Goal: Share content: Distribute website content to other platforms or users

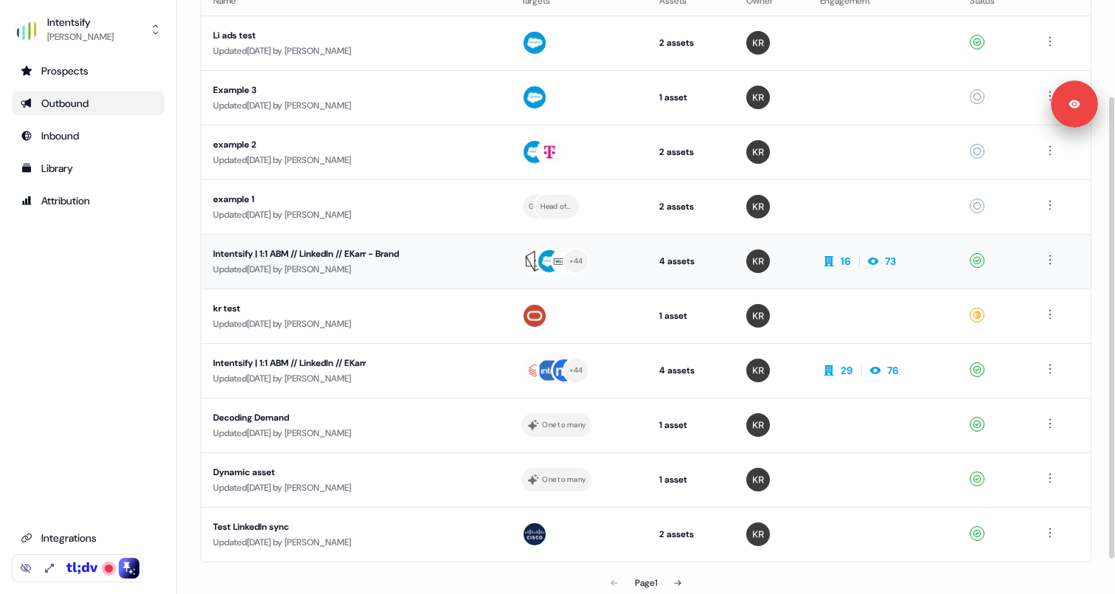
scroll to position [127, 0]
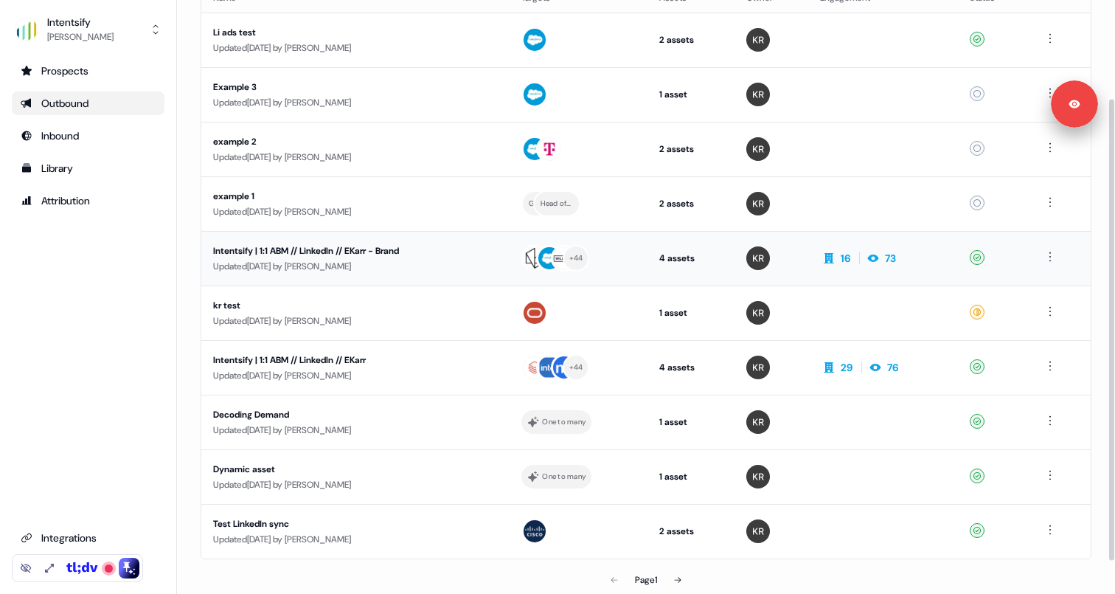
click at [372, 260] on div "Updated [DATE] by [PERSON_NAME]" at bounding box center [355, 266] width 285 height 15
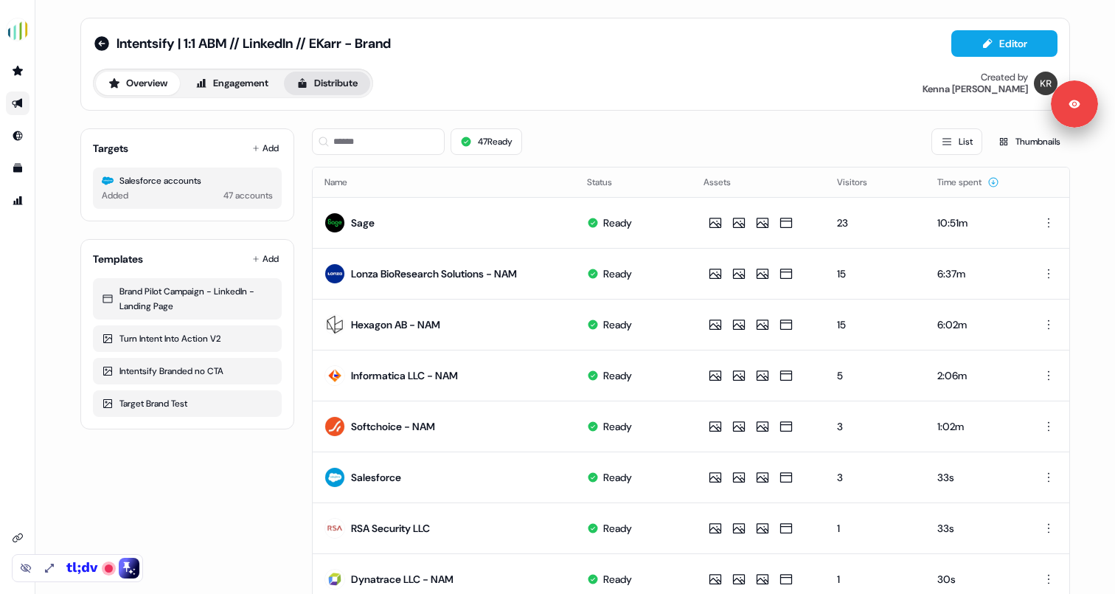
click at [352, 80] on button "Distribute" at bounding box center [327, 84] width 86 height 24
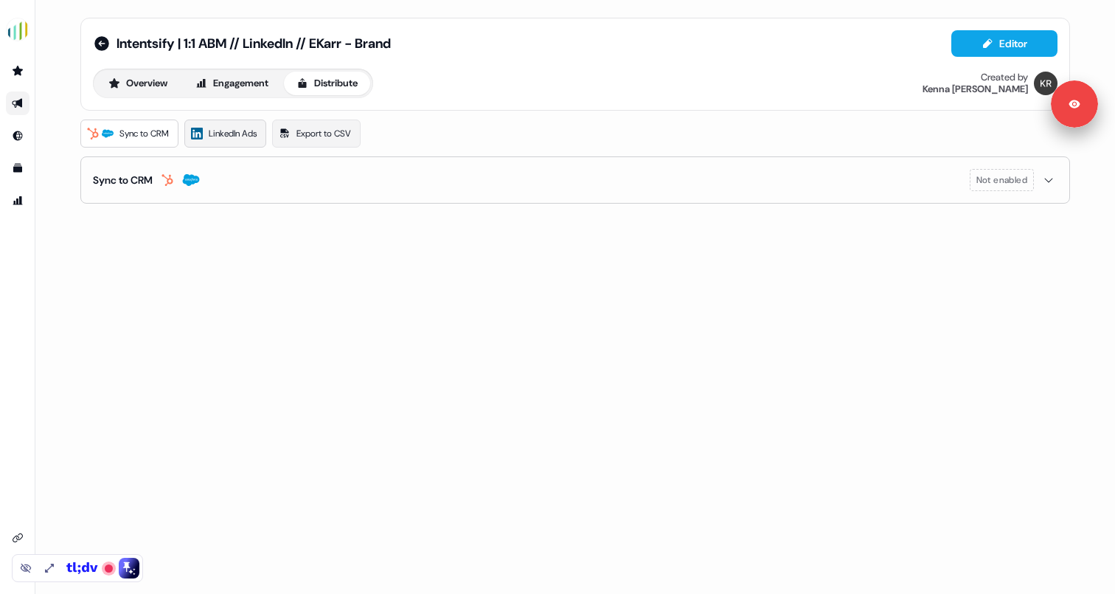
click at [242, 139] on span "LinkedIn Ads" at bounding box center [233, 133] width 48 height 15
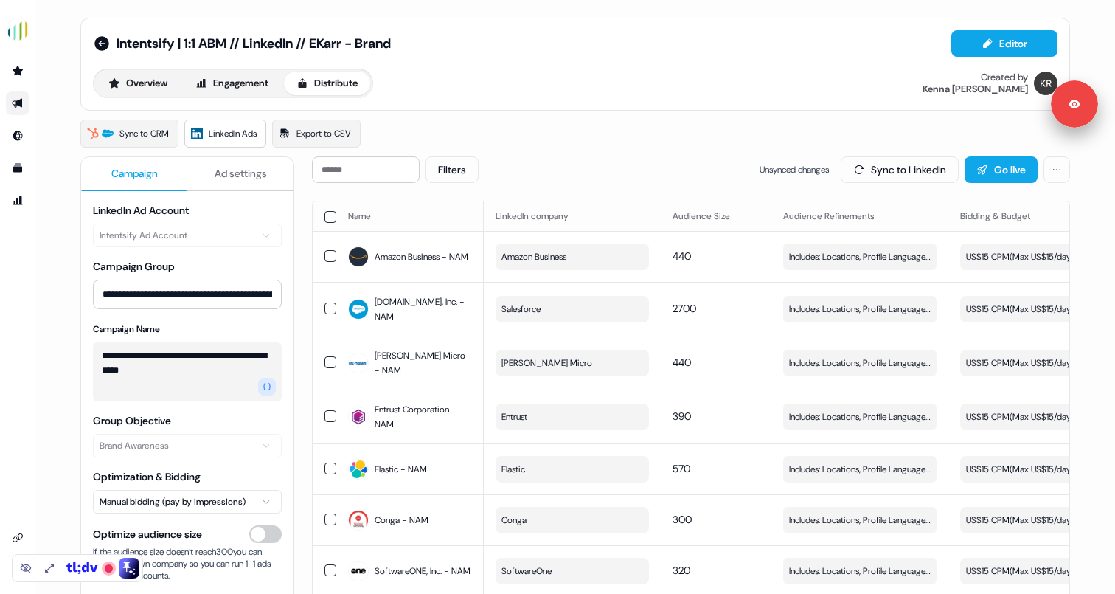
click at [761, 168] on span "Unsynced changes" at bounding box center [794, 169] width 69 height 15
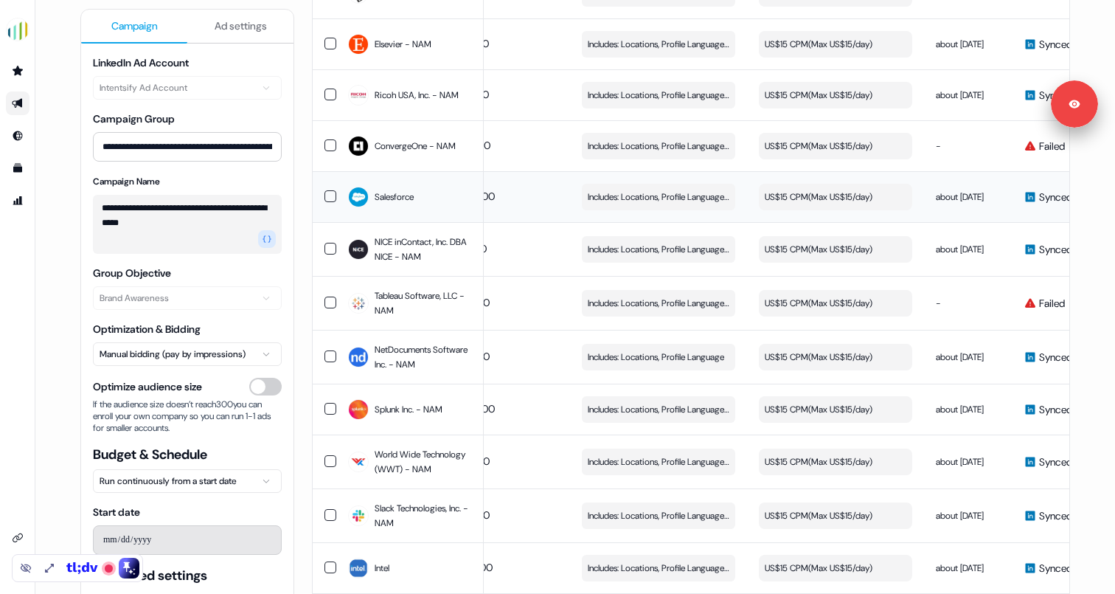
scroll to position [700, 0]
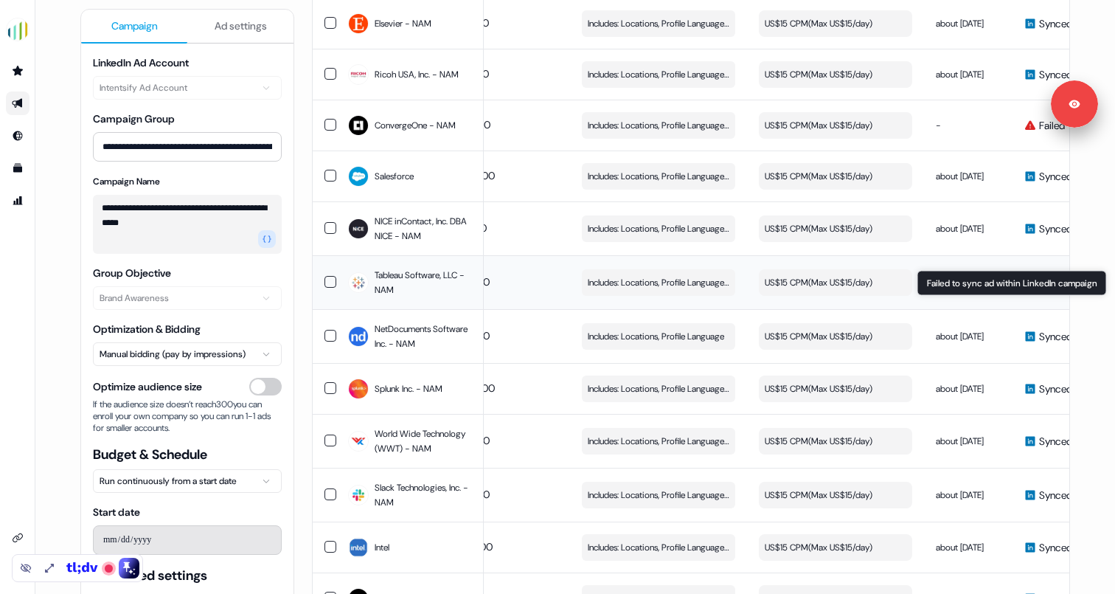
click at [1043, 290] on span "Failed" at bounding box center [1052, 282] width 26 height 15
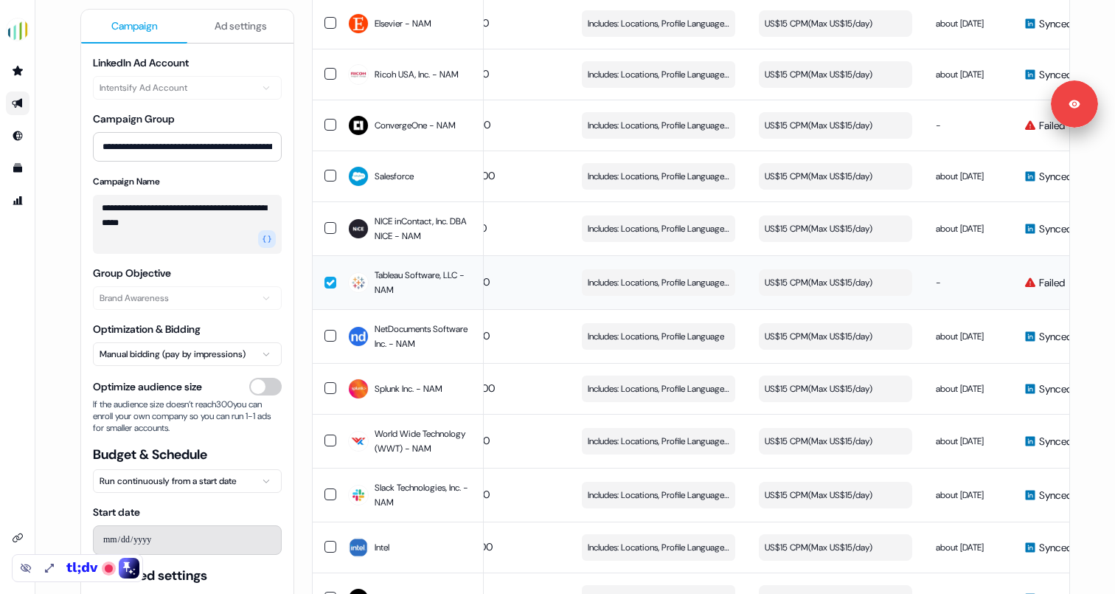
click at [1042, 290] on span "Failed" at bounding box center [1052, 282] width 26 height 15
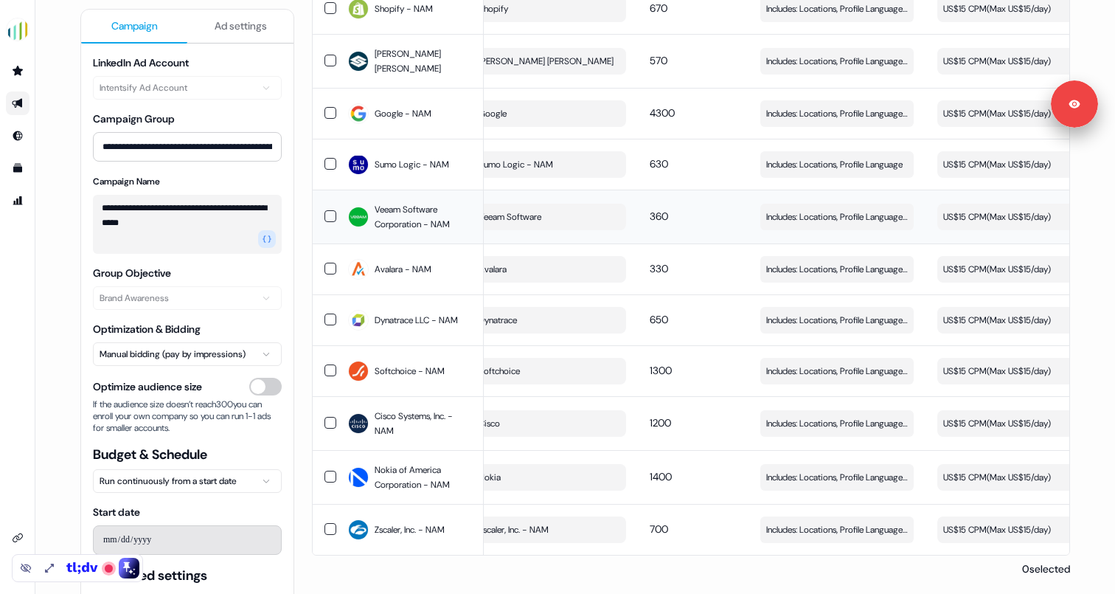
scroll to position [0, 0]
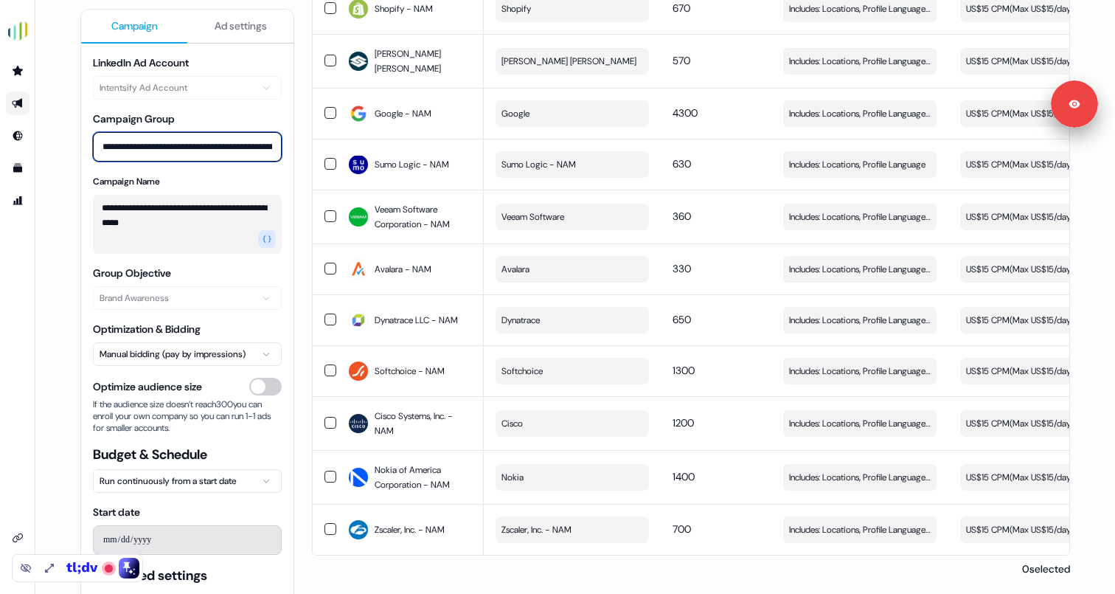
click at [216, 149] on input "**********" at bounding box center [187, 147] width 189 height 30
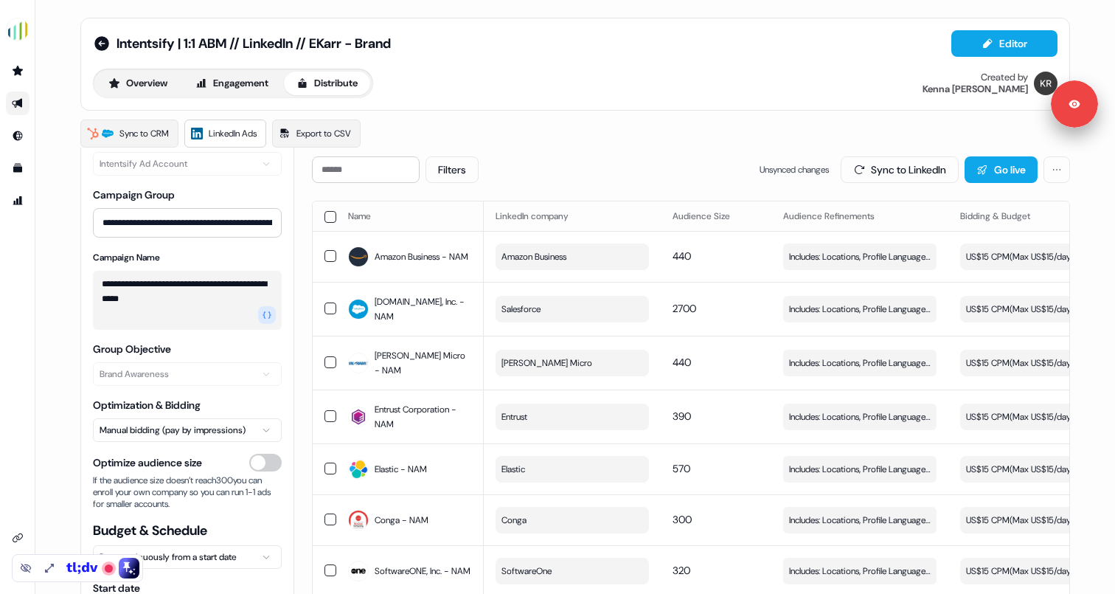
click at [186, 198] on div "**********" at bounding box center [187, 212] width 189 height 50
click at [162, 195] on label "Campaign Group" at bounding box center [134, 194] width 82 height 13
click at [162, 208] on input "**********" at bounding box center [187, 223] width 189 height 30
click at [162, 195] on label "Campaign Group" at bounding box center [134, 194] width 82 height 13
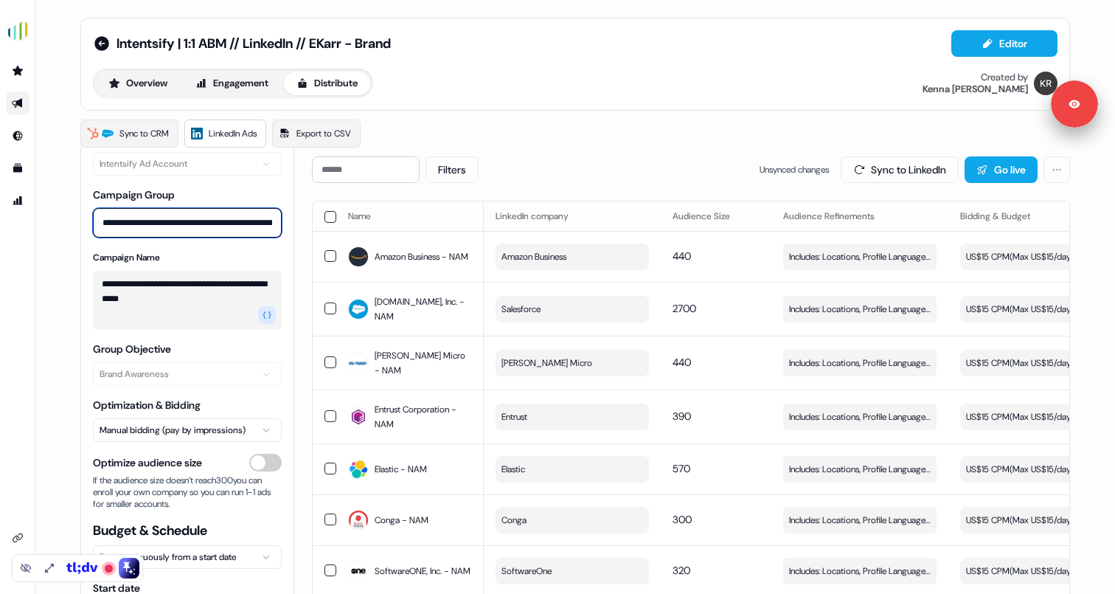
click at [162, 208] on input "**********" at bounding box center [187, 223] width 189 height 30
click at [162, 195] on label "Campaign Group" at bounding box center [134, 194] width 82 height 13
click at [162, 208] on input "**********" at bounding box center [187, 223] width 189 height 30
click at [102, 41] on icon at bounding box center [101, 43] width 15 height 15
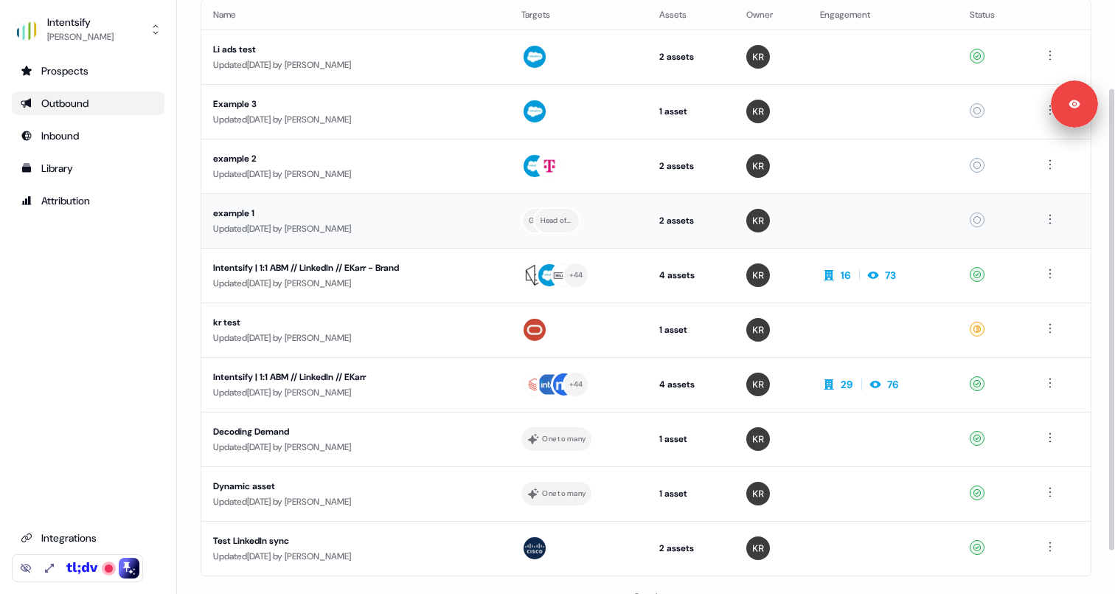
scroll to position [114, 0]
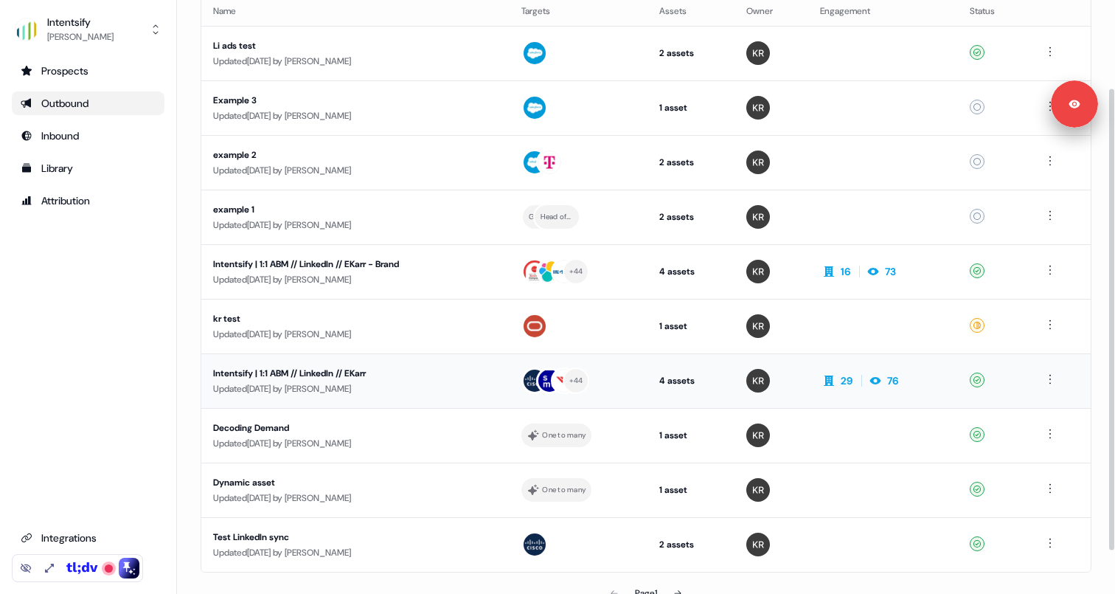
click at [270, 383] on div "Updated [DATE] by [PERSON_NAME]" at bounding box center [355, 388] width 285 height 15
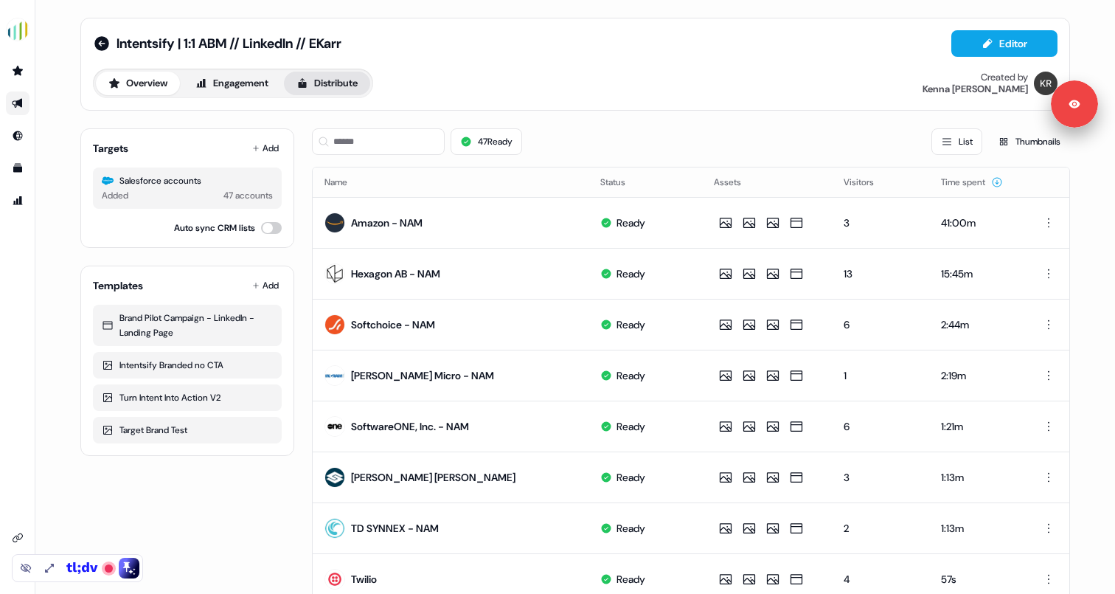
click at [330, 87] on button "Distribute" at bounding box center [327, 84] width 86 height 24
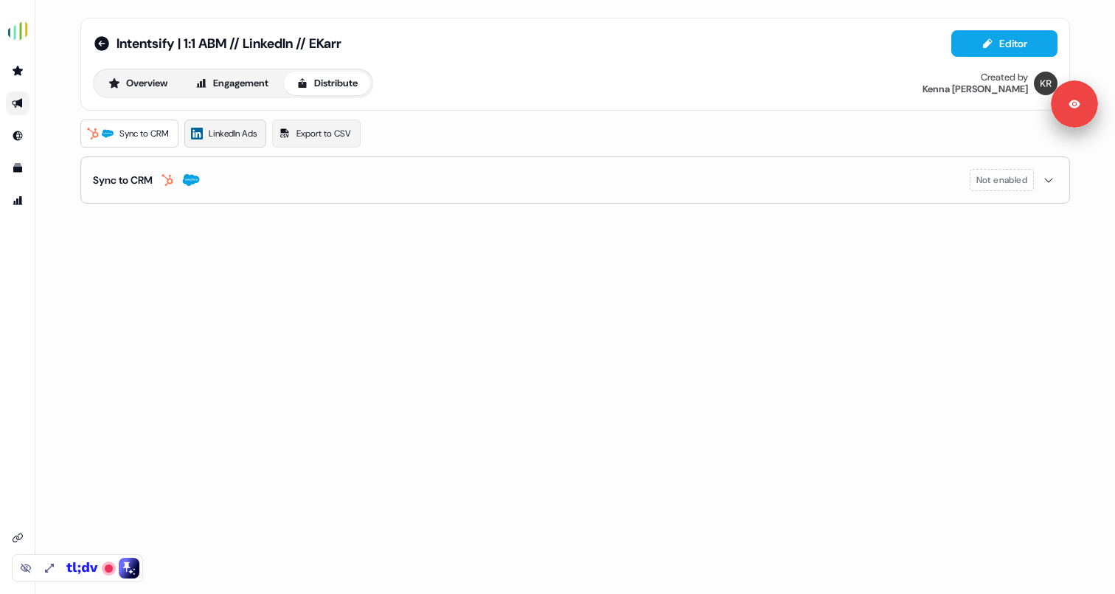
click at [249, 131] on span "LinkedIn Ads" at bounding box center [233, 133] width 48 height 15
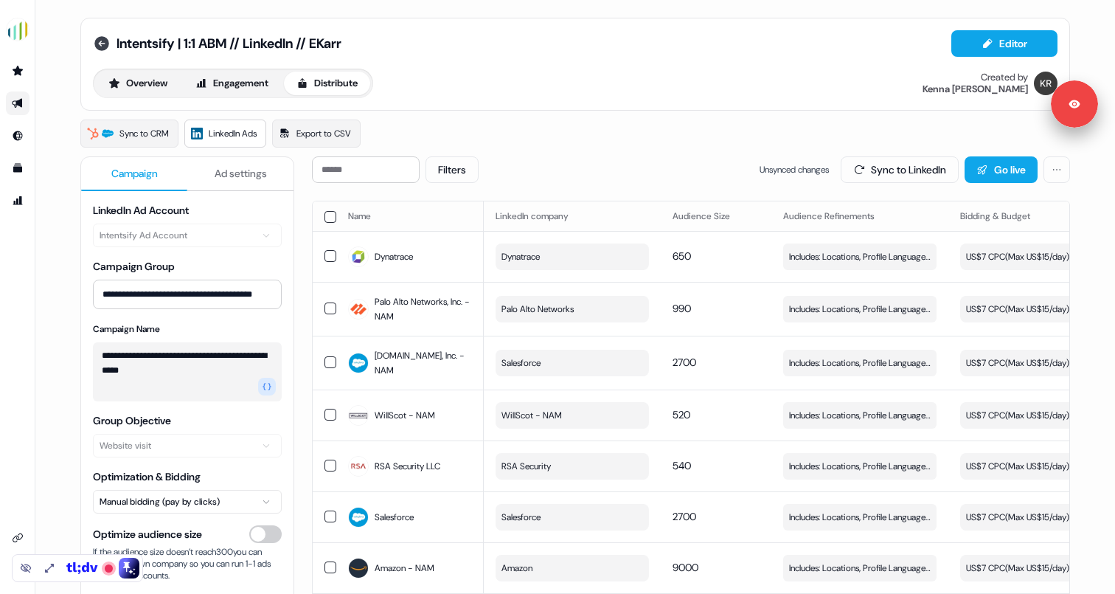
click at [95, 48] on icon at bounding box center [101, 43] width 15 height 15
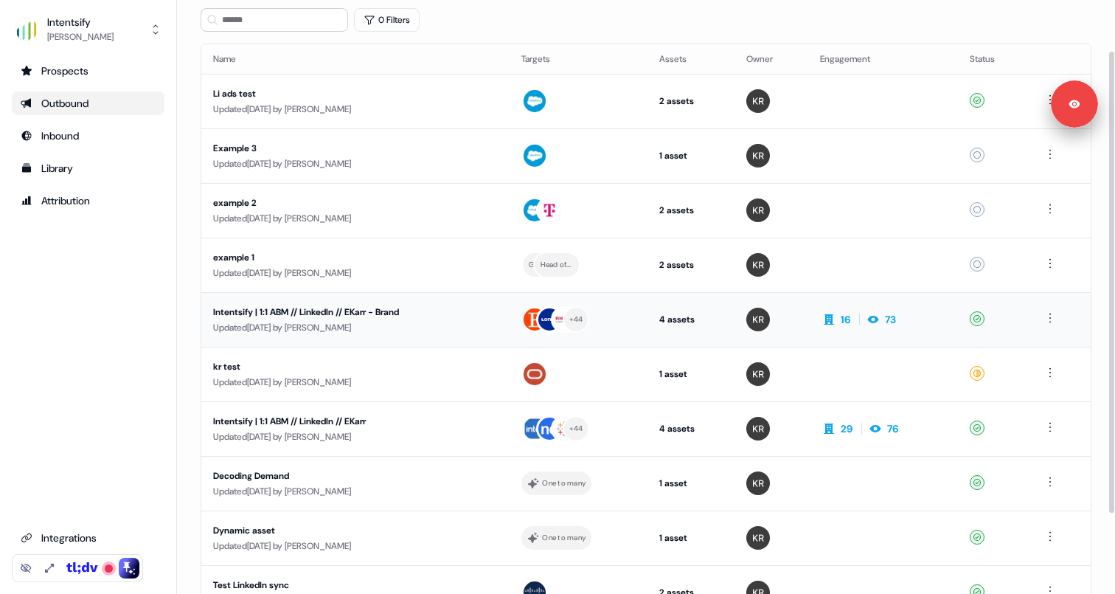
scroll to position [69, 0]
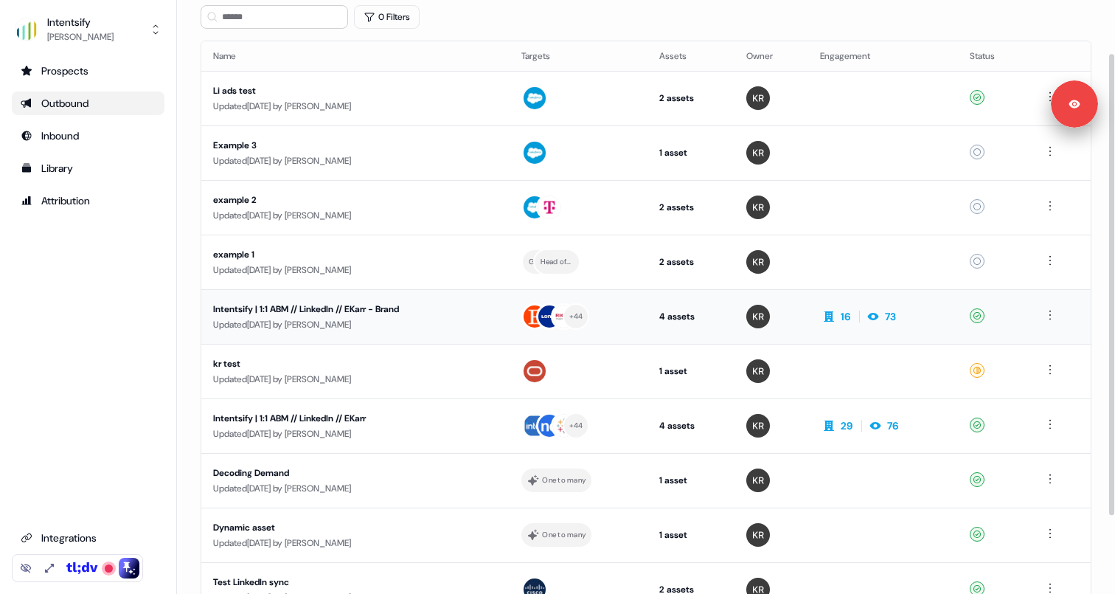
click at [387, 322] on div "Updated [DATE] by [PERSON_NAME]" at bounding box center [355, 324] width 285 height 15
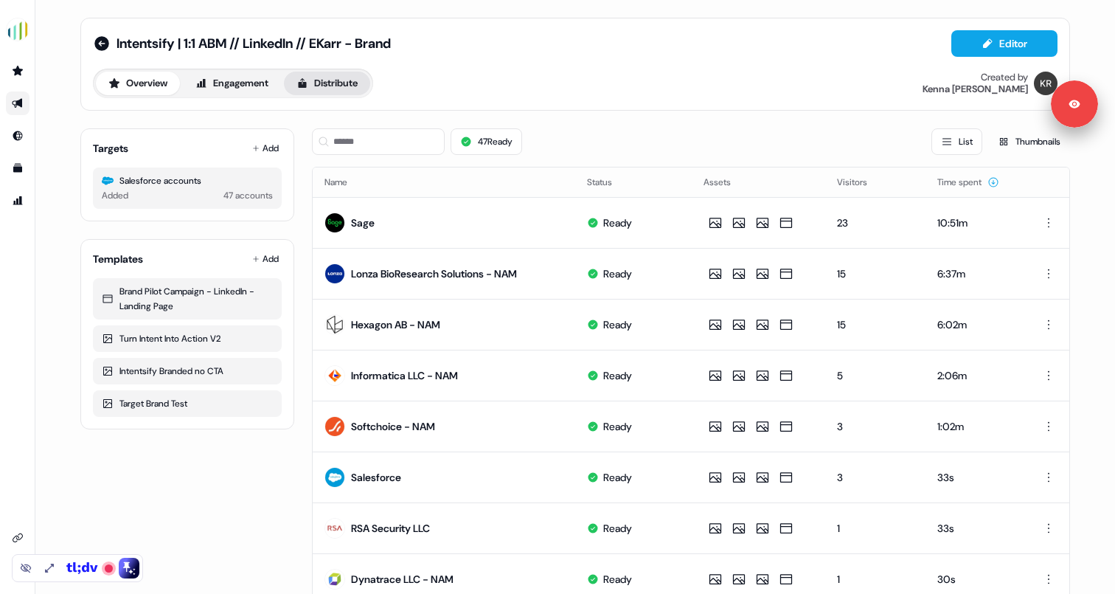
click at [323, 91] on button "Distribute" at bounding box center [327, 84] width 86 height 24
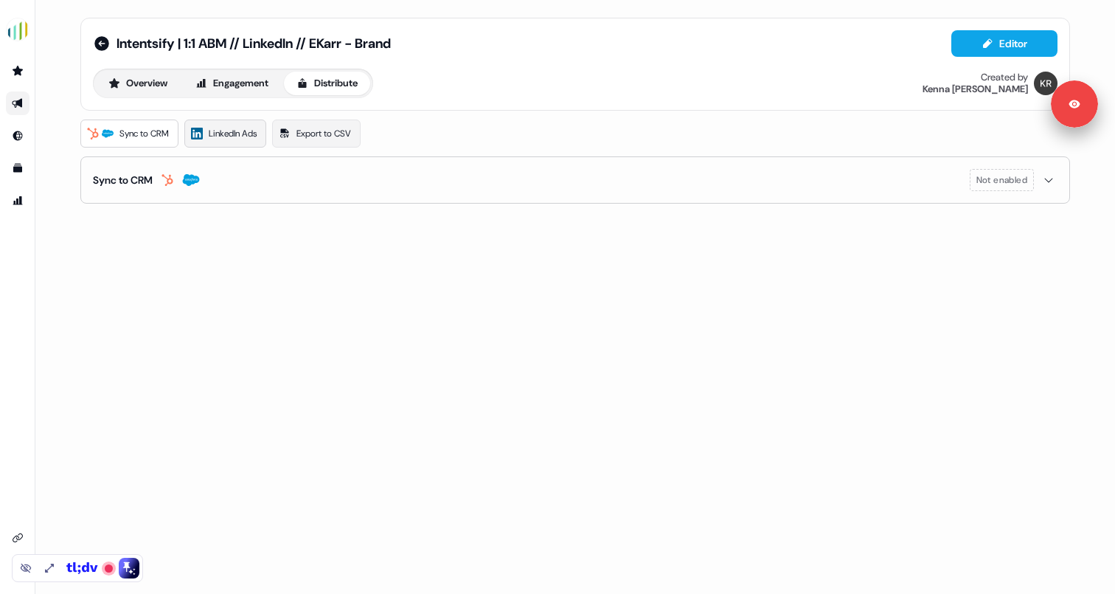
click at [240, 137] on span "LinkedIn Ads" at bounding box center [233, 133] width 48 height 15
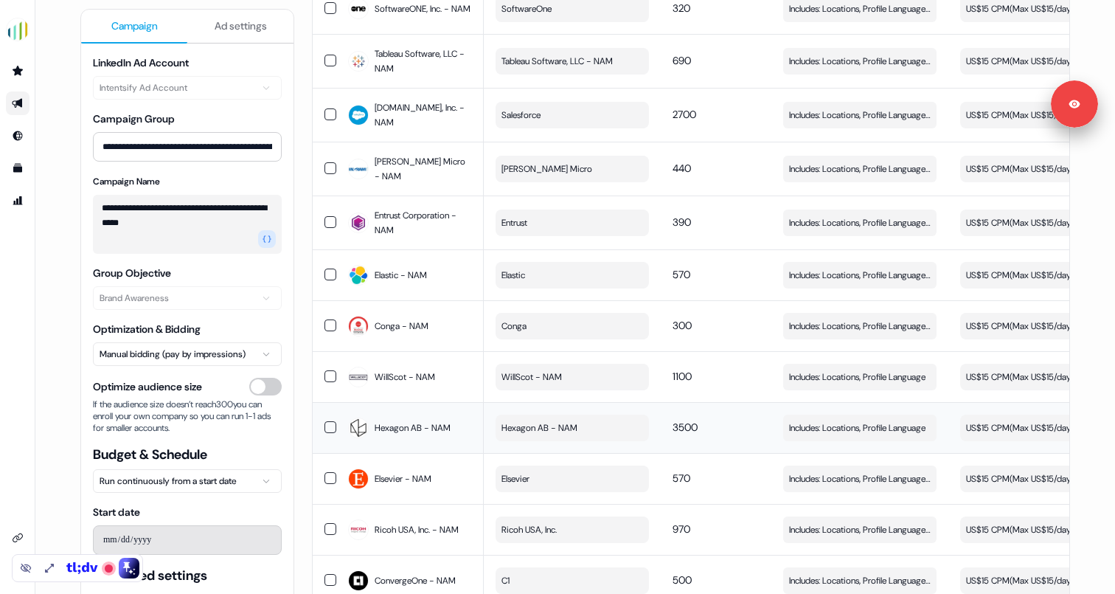
click at [682, 434] on span "3500" at bounding box center [685, 426] width 25 height 13
click at [919, 435] on span "Edit" at bounding box center [920, 427] width 16 height 15
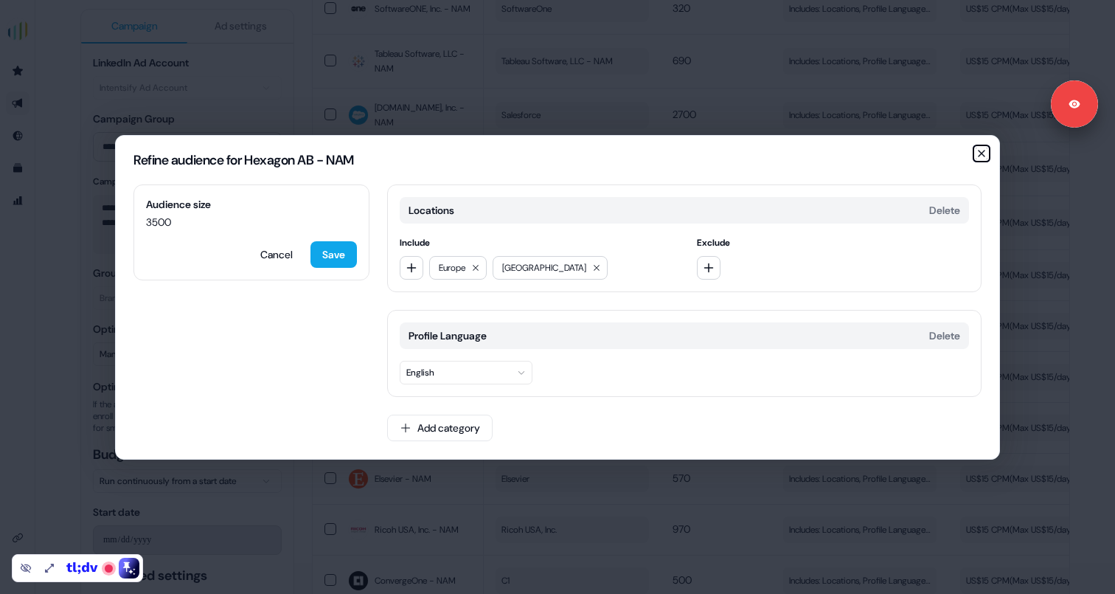
click at [980, 153] on icon "button" at bounding box center [982, 154] width 12 height 12
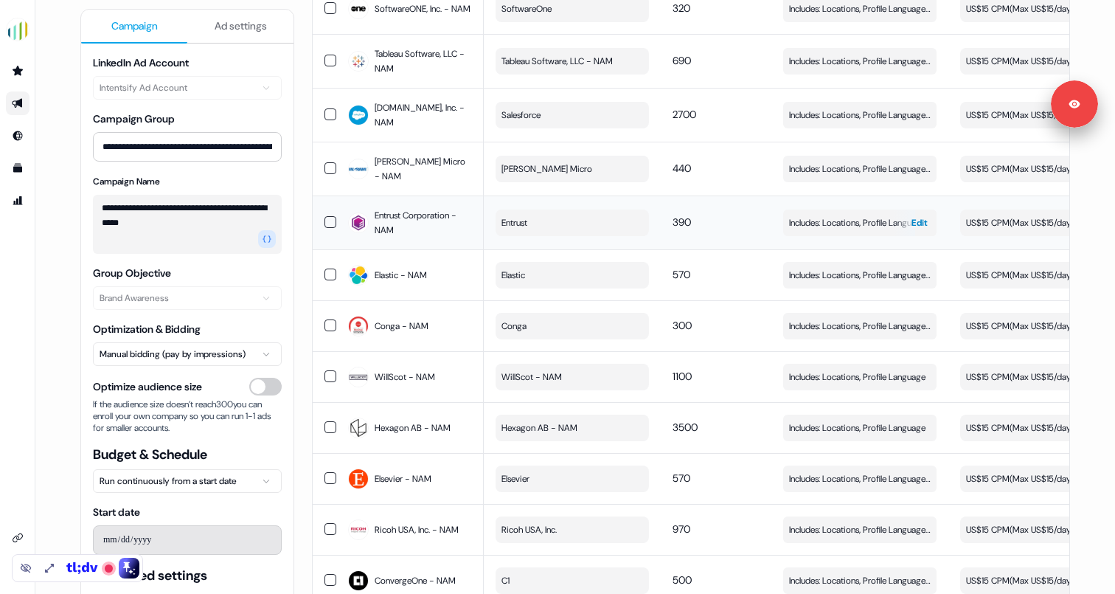
click at [918, 228] on span "Edit" at bounding box center [920, 222] width 16 height 15
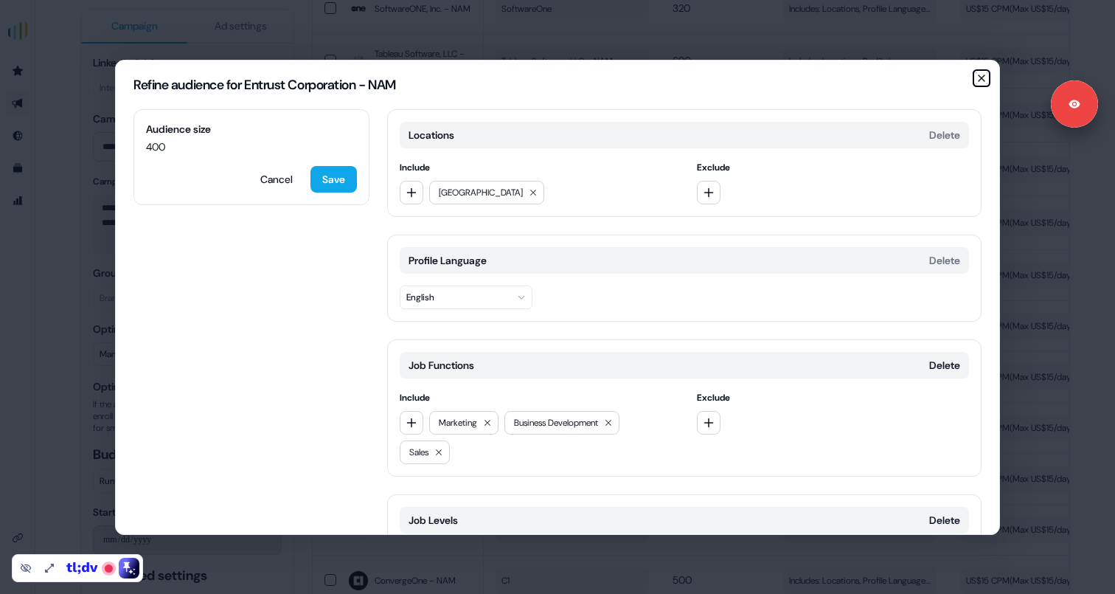
click at [980, 76] on icon "button" at bounding box center [982, 78] width 6 height 6
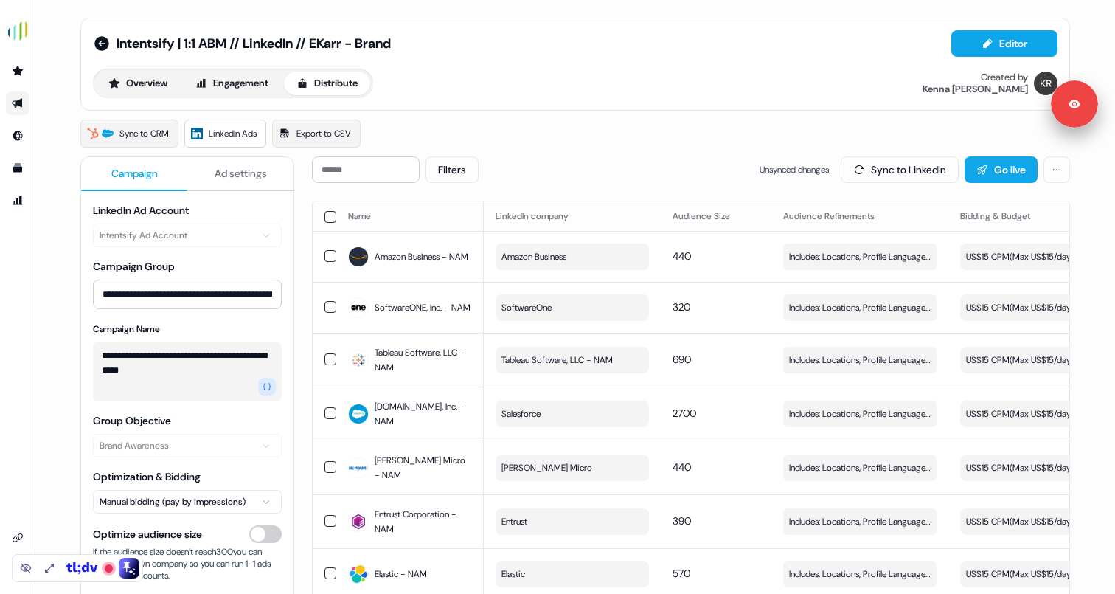
click at [547, 97] on div "Overview Engagement Distribute Created by [PERSON_NAME]" at bounding box center [575, 84] width 965 height 30
click at [103, 41] on icon at bounding box center [101, 43] width 15 height 15
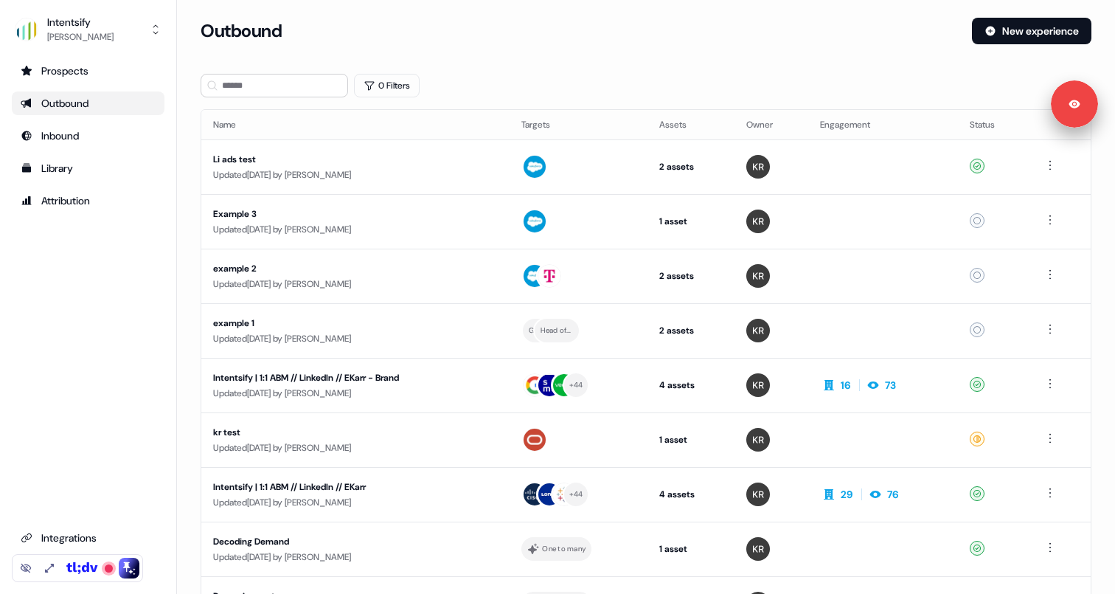
click at [176, 423] on div "Intentsify [PERSON_NAME] Prospects Outbound Inbound Library Attribution Integra…" at bounding box center [88, 297] width 177 height 594
click at [76, 163] on div "Library" at bounding box center [88, 168] width 135 height 15
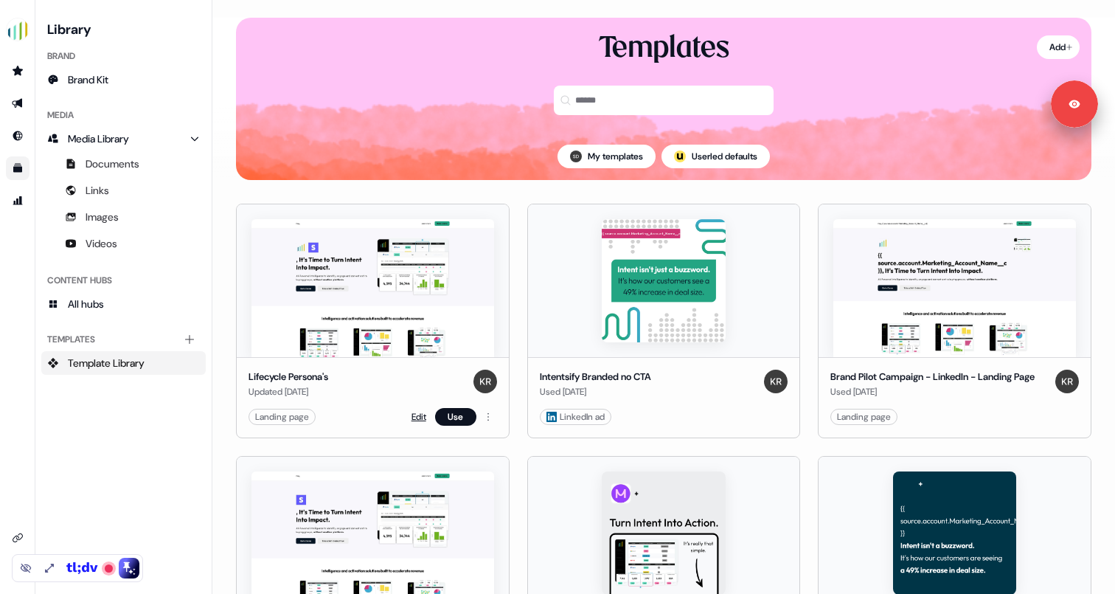
click at [418, 421] on link "Edit" at bounding box center [419, 416] width 15 height 15
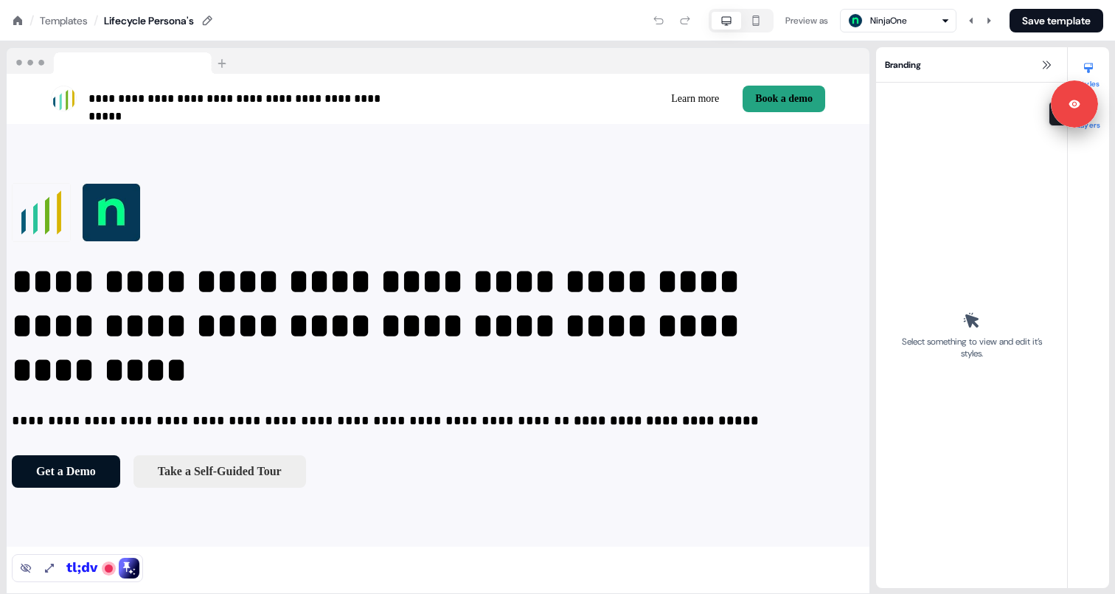
click at [1096, 128] on button "Layers" at bounding box center [1088, 113] width 41 height 32
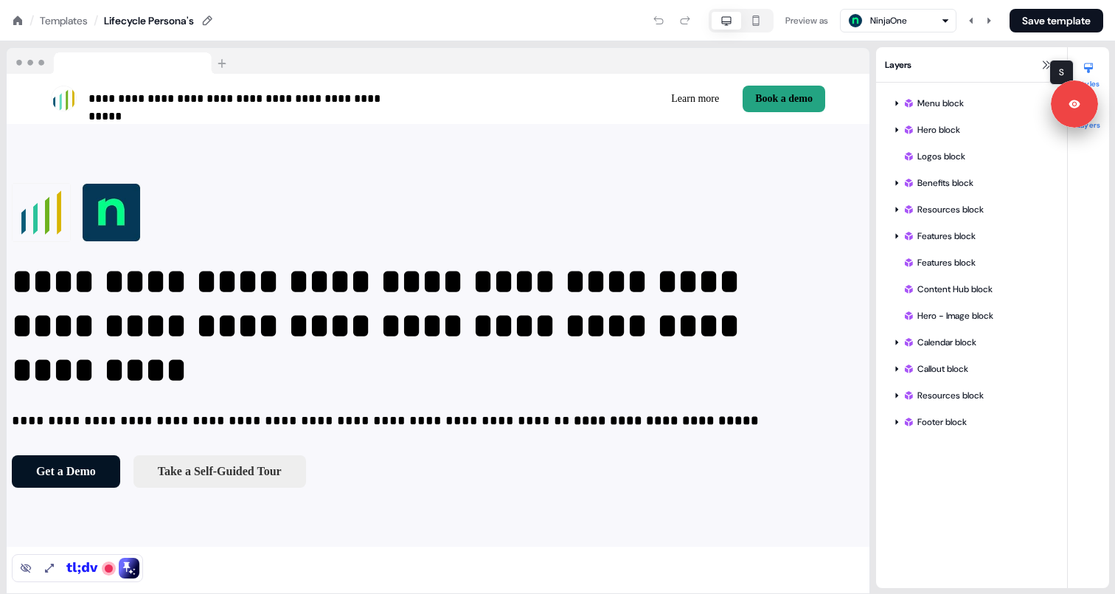
click at [1095, 68] on div at bounding box center [1089, 68] width 24 height 24
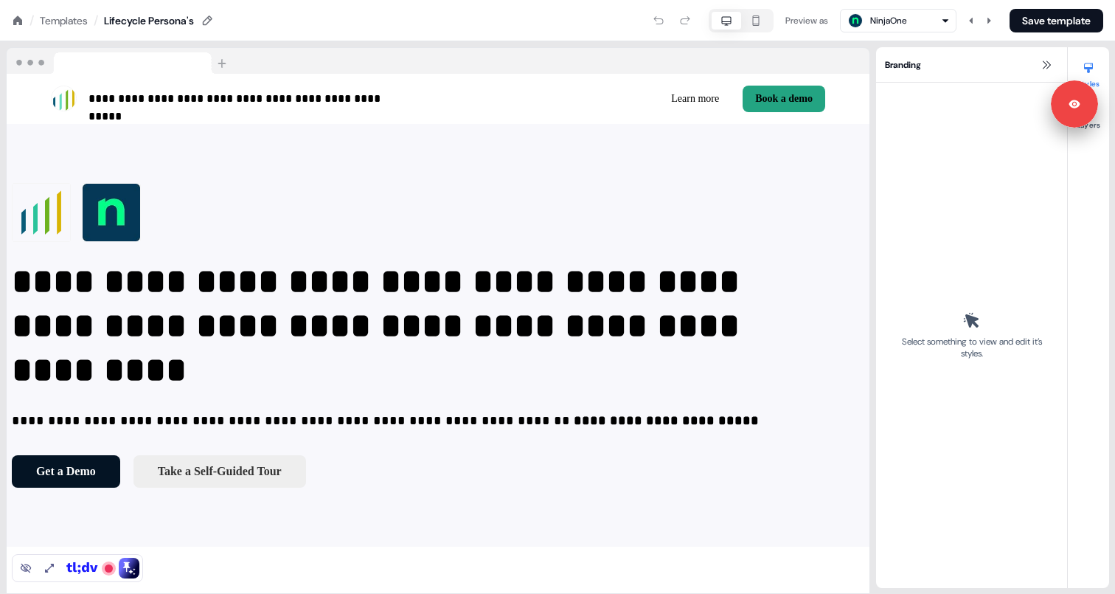
click at [659, 46] on div "**********" at bounding box center [438, 317] width 876 height 552
click at [655, 59] on div at bounding box center [438, 61] width 863 height 27
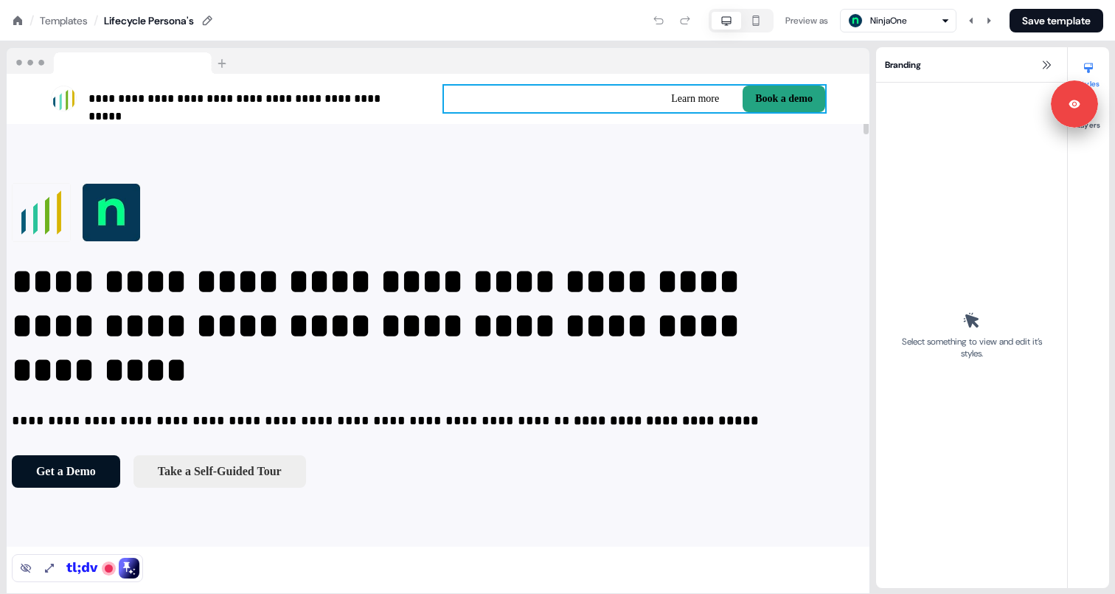
click at [625, 91] on div "Learn more Book a demo To pick up a draggable item, press the space bar. While …" at bounding box center [634, 99] width 381 height 27
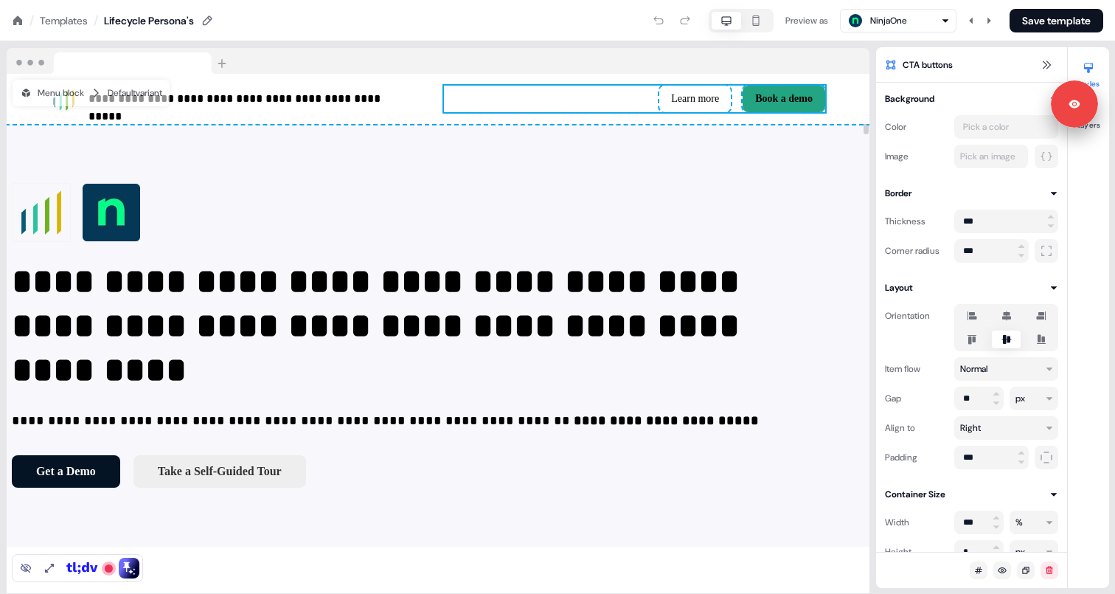
click at [603, 63] on div at bounding box center [438, 61] width 863 height 27
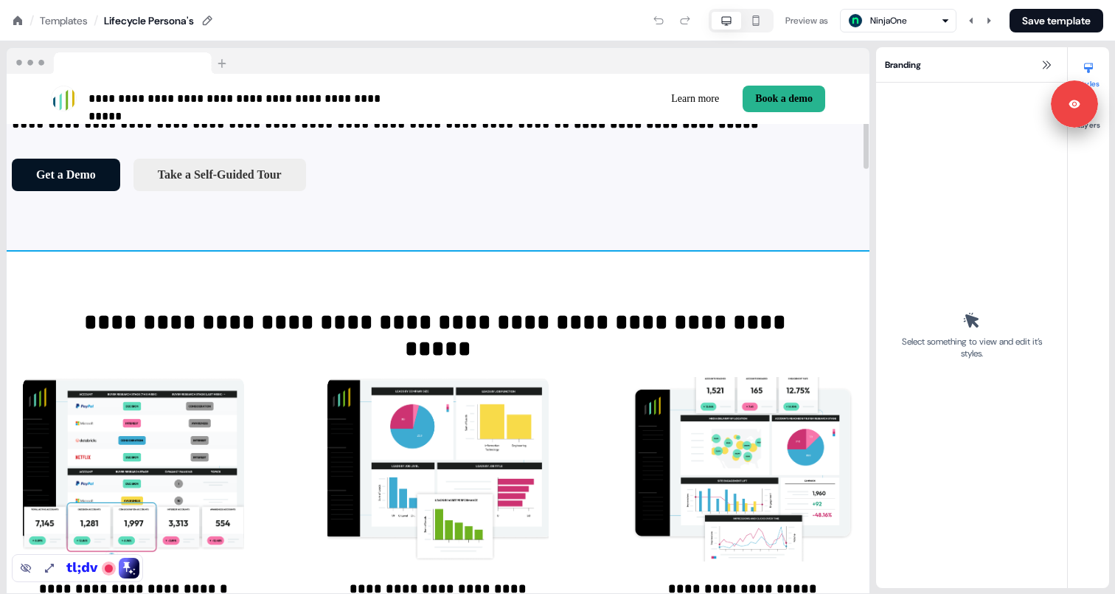
scroll to position [300, 0]
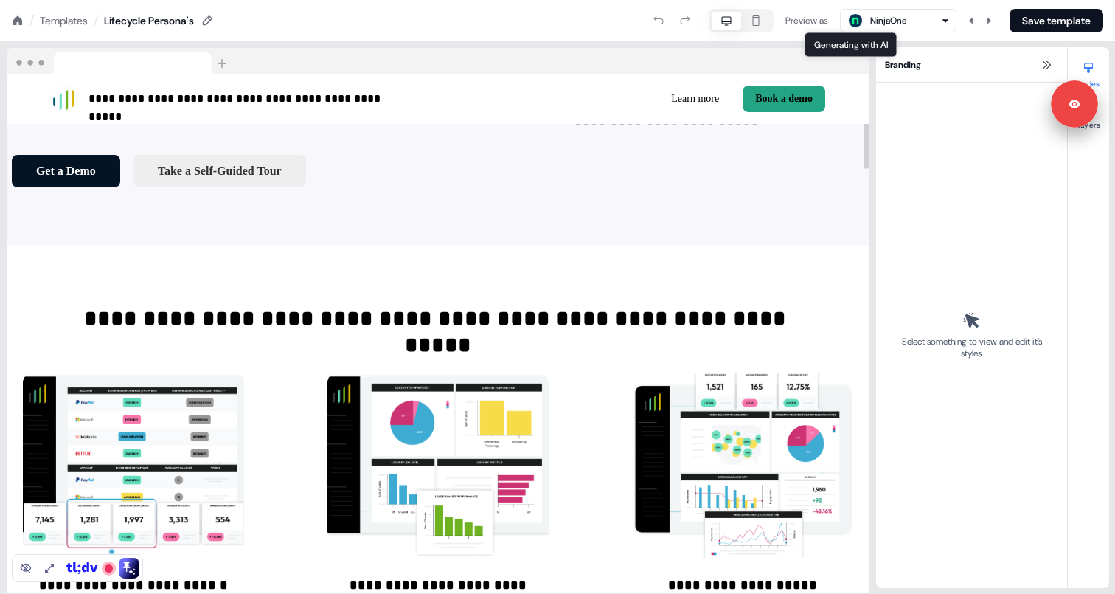
click at [866, 19] on div "Generating with AI Generating with AI NinjaOne" at bounding box center [877, 21] width 60 height 18
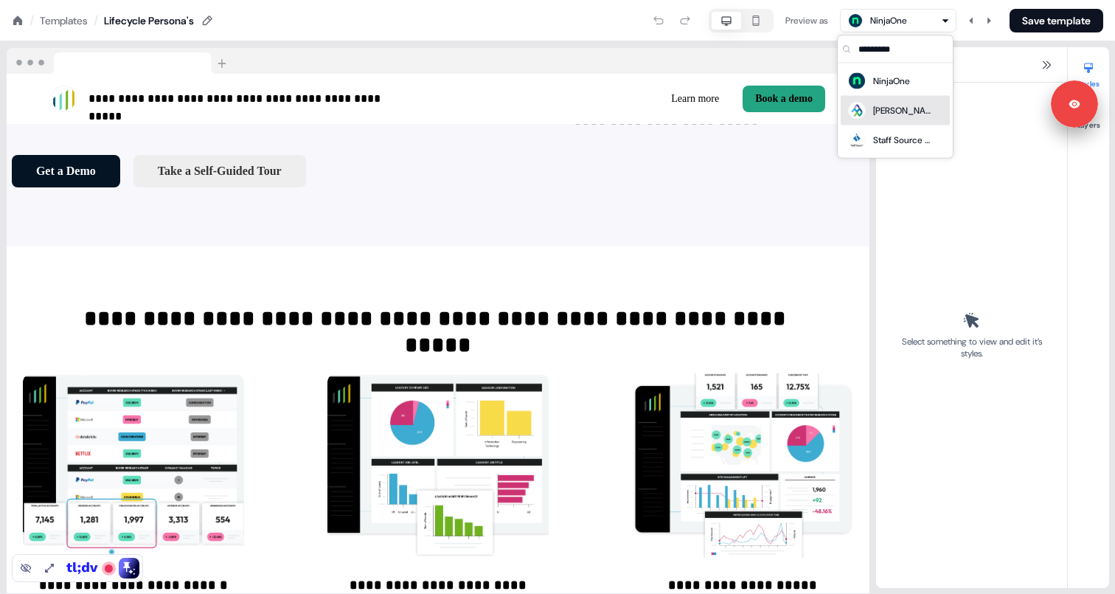
click at [896, 110] on div "[PERSON_NAME] - APAC" at bounding box center [902, 110] width 59 height 15
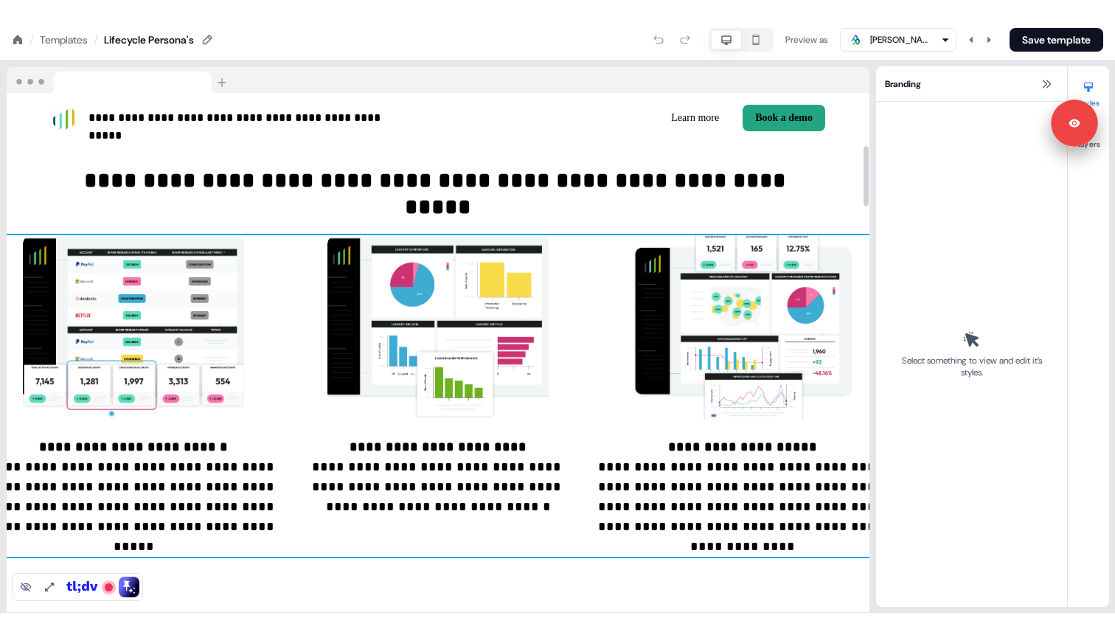
scroll to position [458, 0]
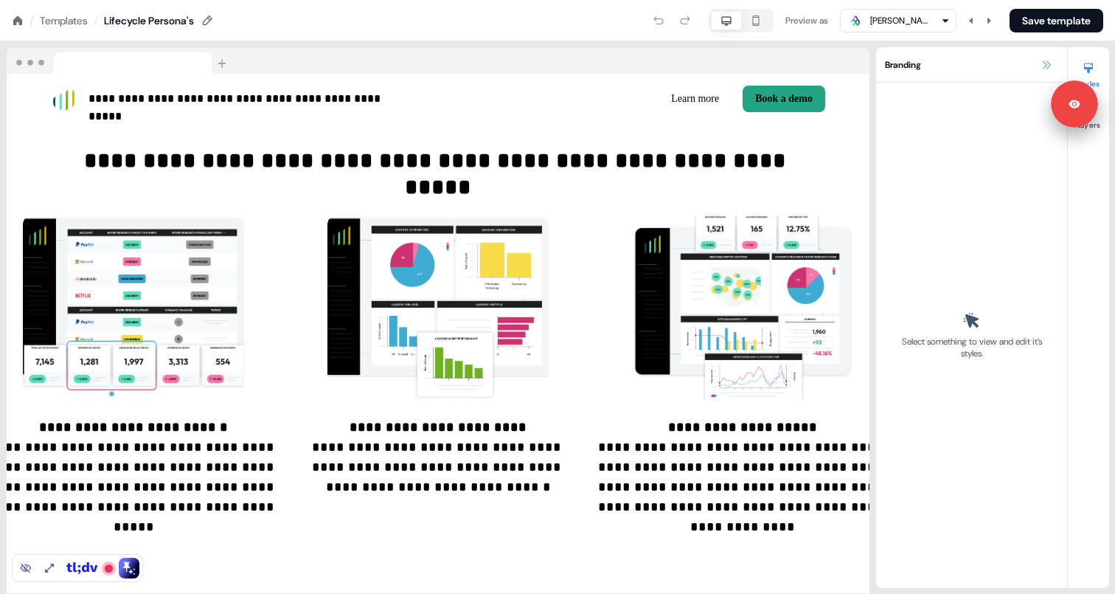
click at [1048, 63] on icon at bounding box center [1047, 65] width 12 height 12
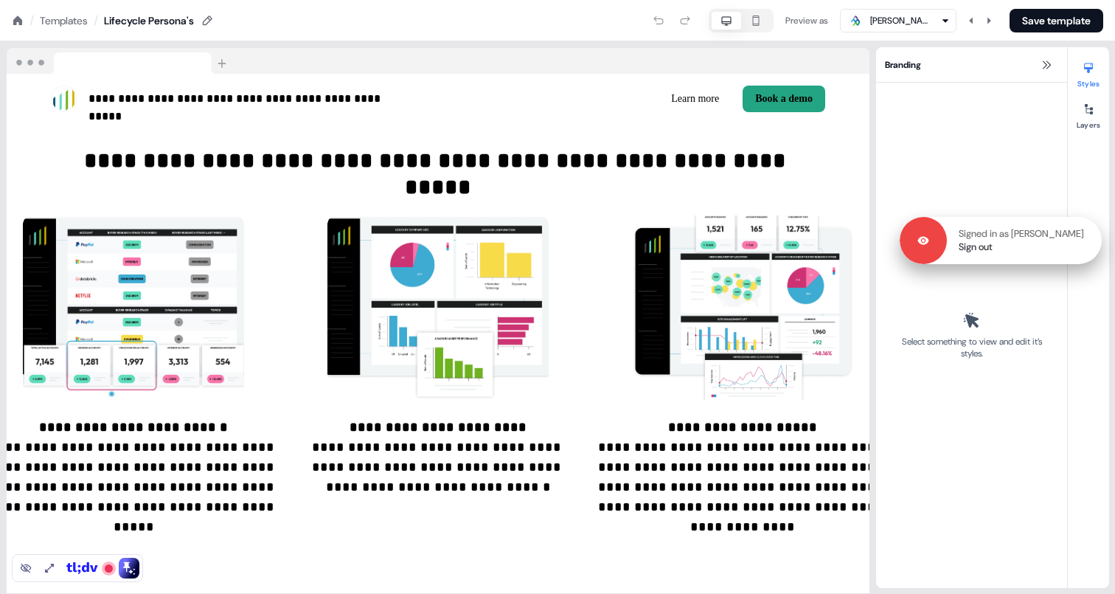
drag, startPoint x: 1076, startPoint y: 102, endPoint x: 1080, endPoint y: 238, distance: 136.5
click at [1080, 238] on p "Signed in as [PERSON_NAME]" at bounding box center [1021, 233] width 125 height 13
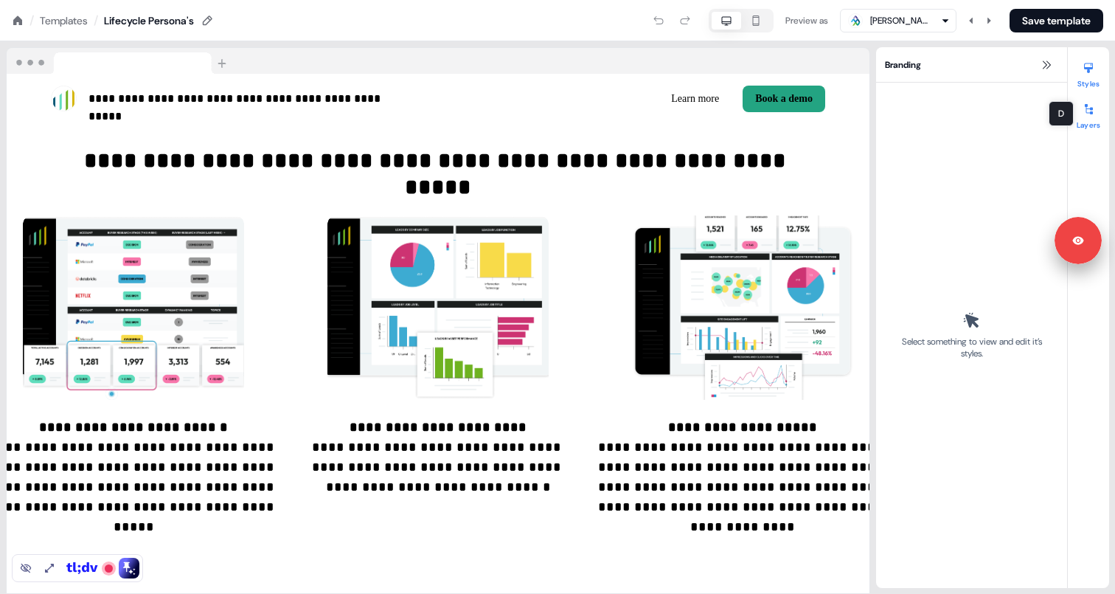
click at [1087, 115] on div at bounding box center [1089, 109] width 24 height 24
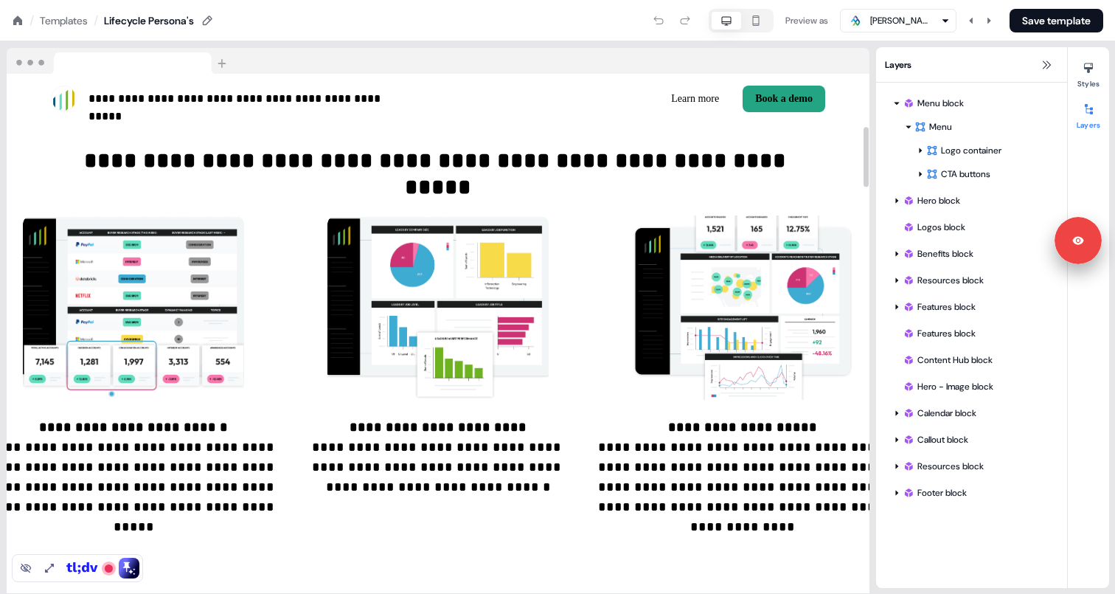
click at [21, 18] on icon at bounding box center [18, 21] width 12 height 12
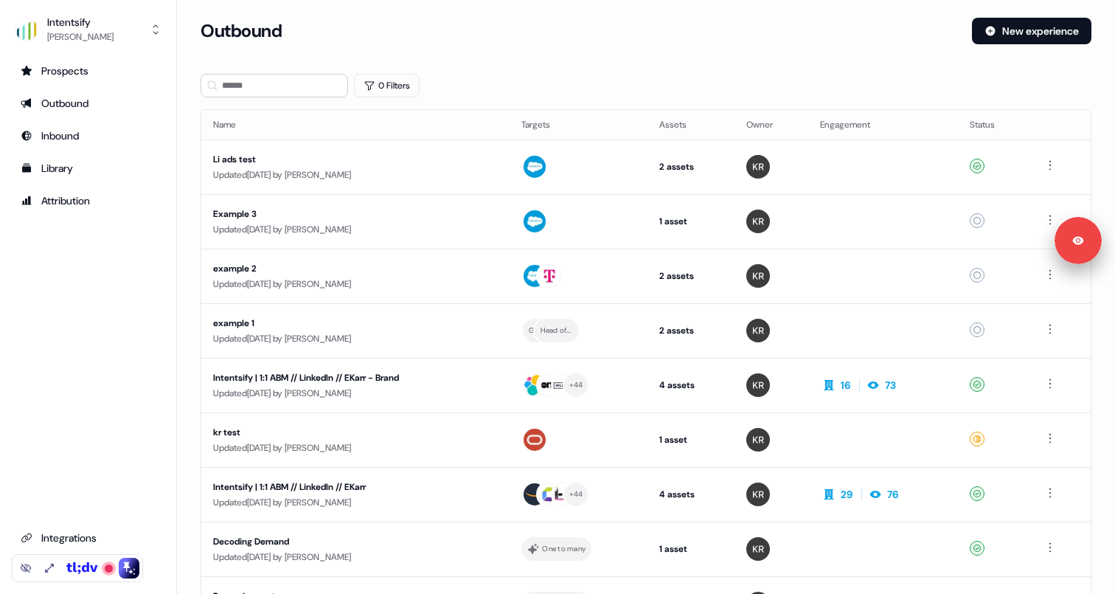
click at [103, 283] on div "Prospects Outbound Inbound Library Attribution Integrations Settings" at bounding box center [88, 320] width 153 height 523
click at [743, 44] on div "Outbound" at bounding box center [581, 31] width 760 height 27
click at [94, 279] on div "Prospects Outbound Inbound Library Attribution Integrations Settings" at bounding box center [88, 320] width 153 height 523
